Goal: Task Accomplishment & Management: Complete application form

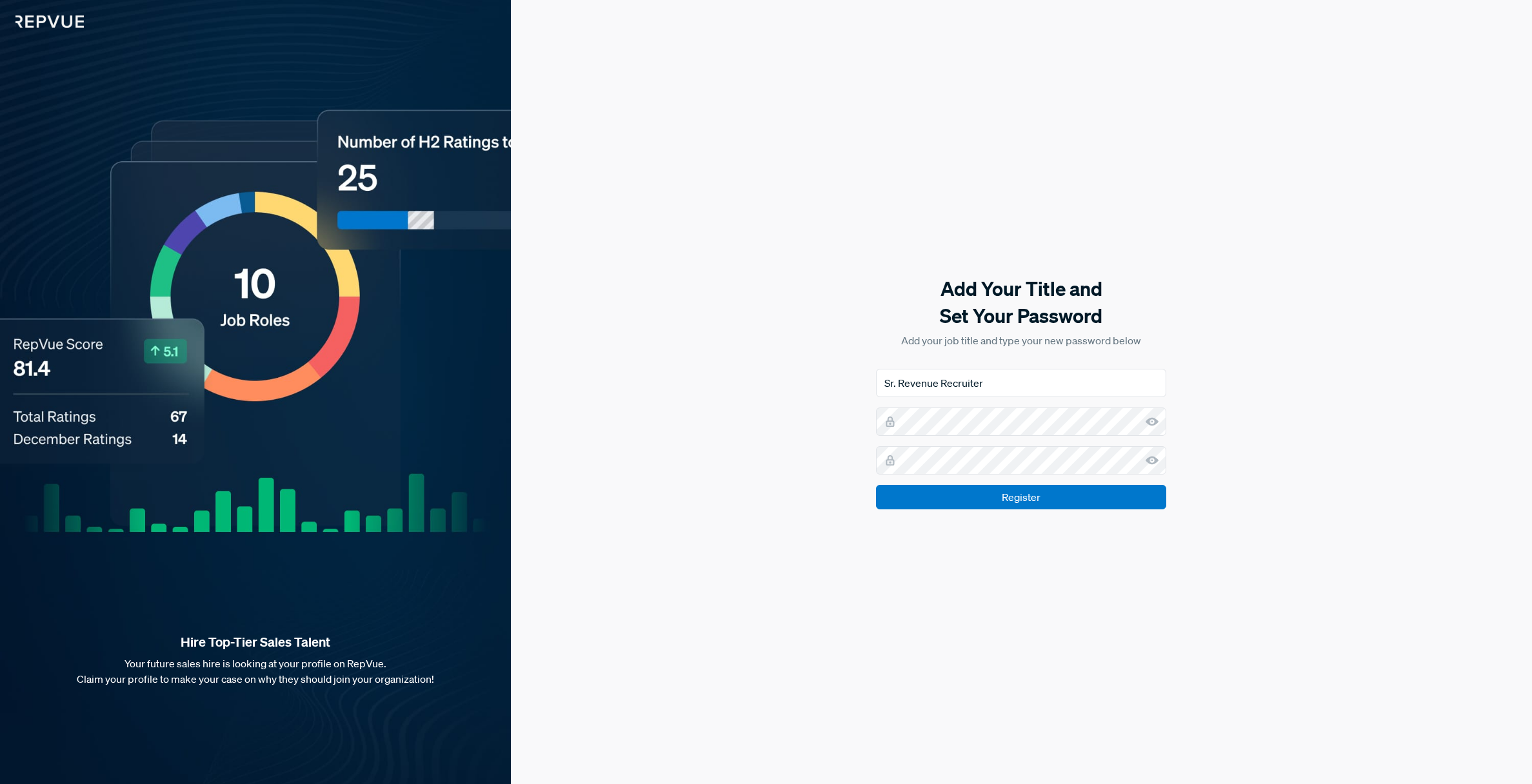
click at [1152, 421] on use at bounding box center [1152, 422] width 13 height 9
click at [1152, 461] on icon at bounding box center [1152, 460] width 13 height 13
click at [990, 493] on input "Register" at bounding box center [1021, 497] width 290 height 25
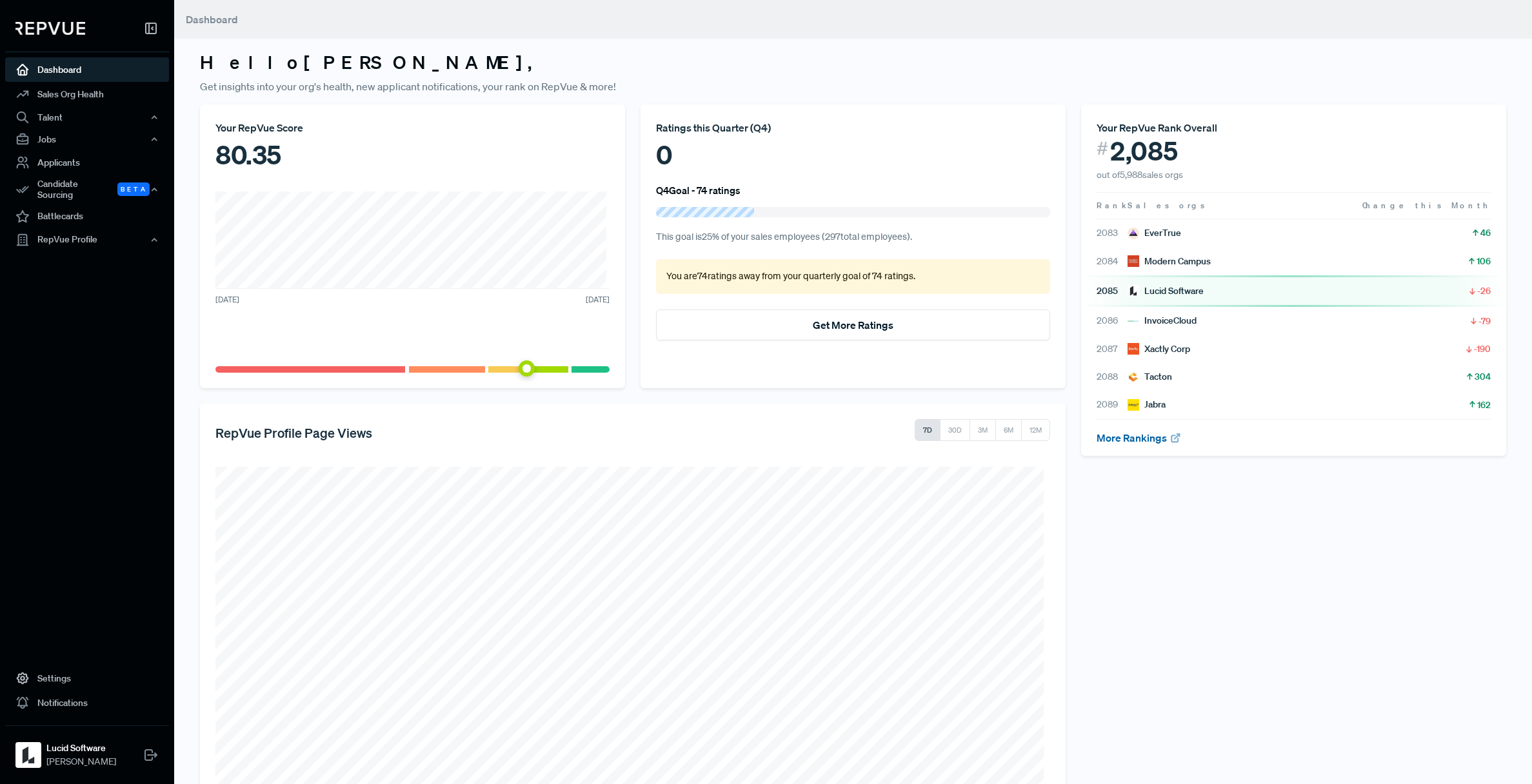
click at [1143, 439] on link "More Rankings" at bounding box center [1139, 438] width 85 height 13
